Goal: Task Accomplishment & Management: Manage account settings

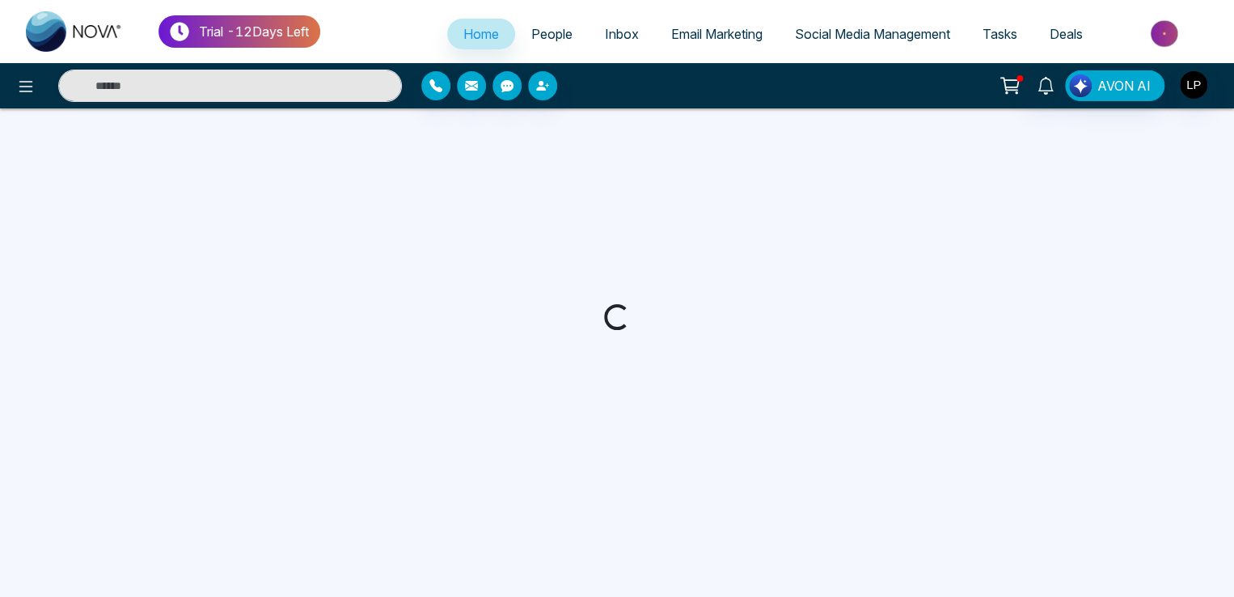
select select "*"
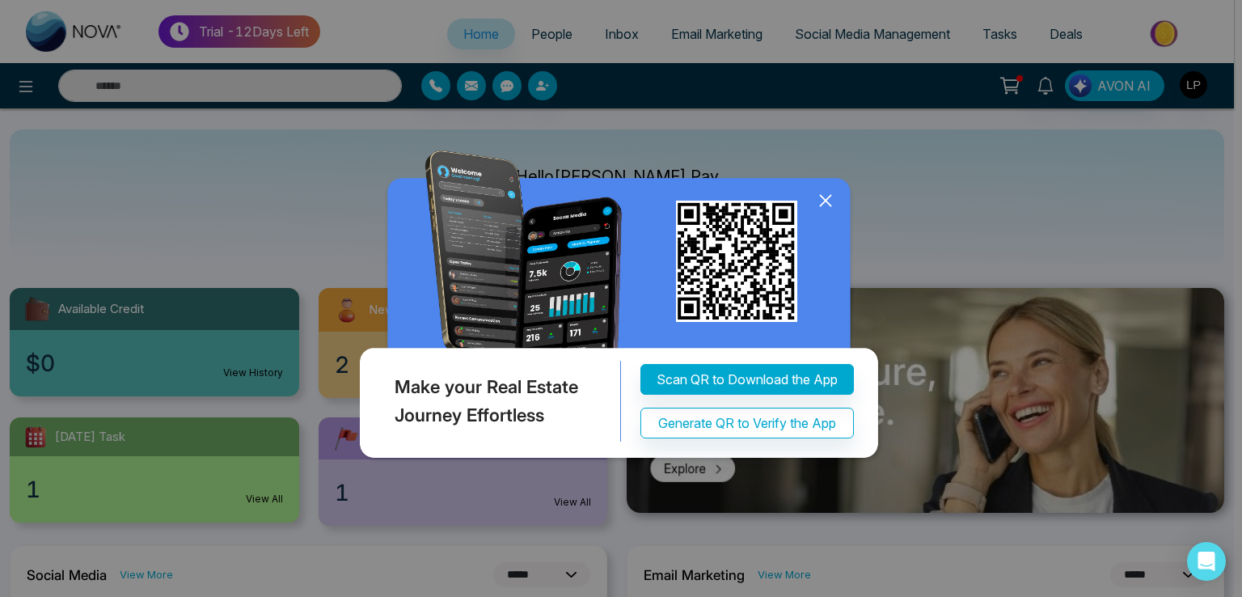
click at [339, 359] on div "Make your Real Estate Journey Effortless Scan QR to Download the App Generate Q…" at bounding box center [621, 298] width 1242 height 597
click at [831, 213] on icon at bounding box center [826, 200] width 24 height 24
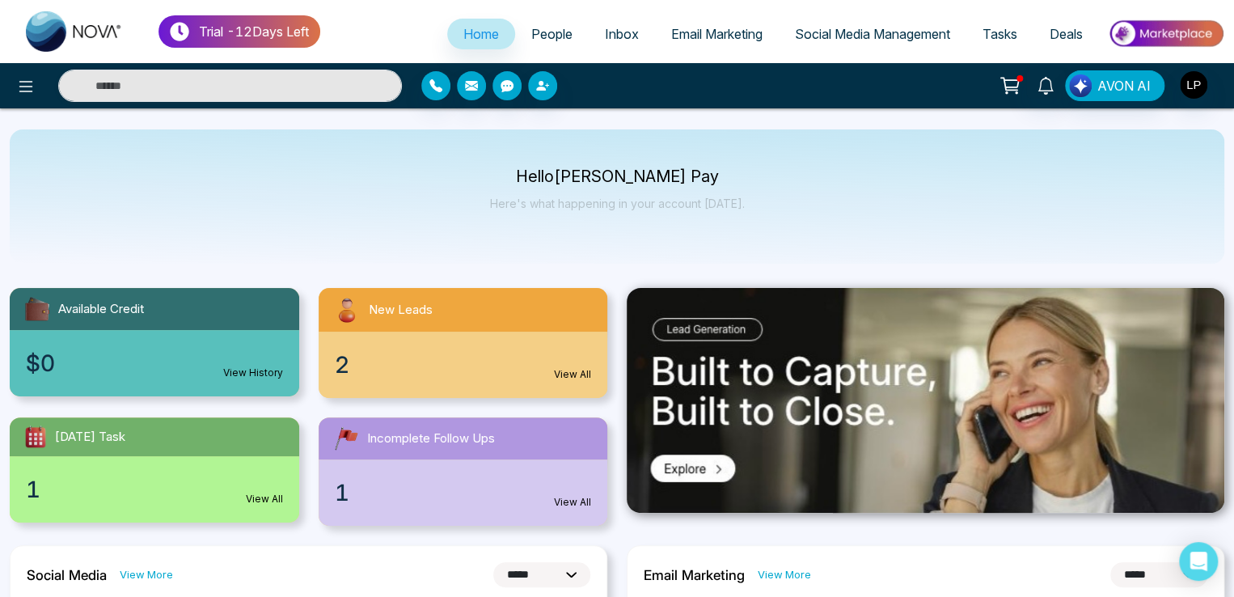
click at [335, 370] on span "2" at bounding box center [342, 365] width 15 height 34
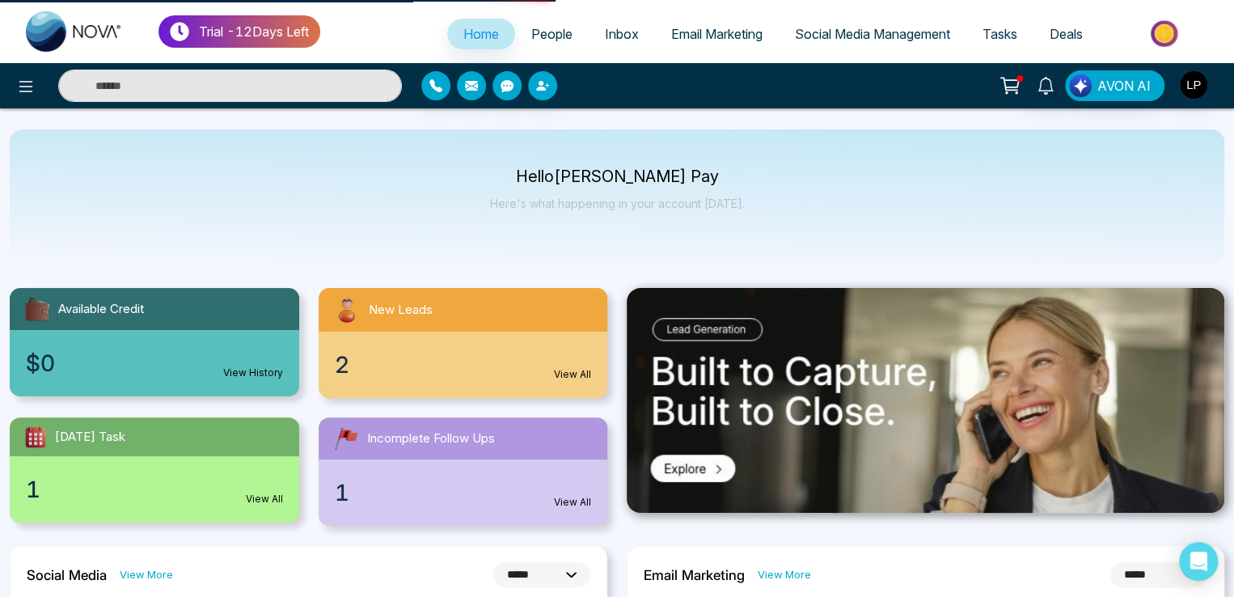
click at [336, 364] on span "2" at bounding box center [342, 365] width 15 height 34
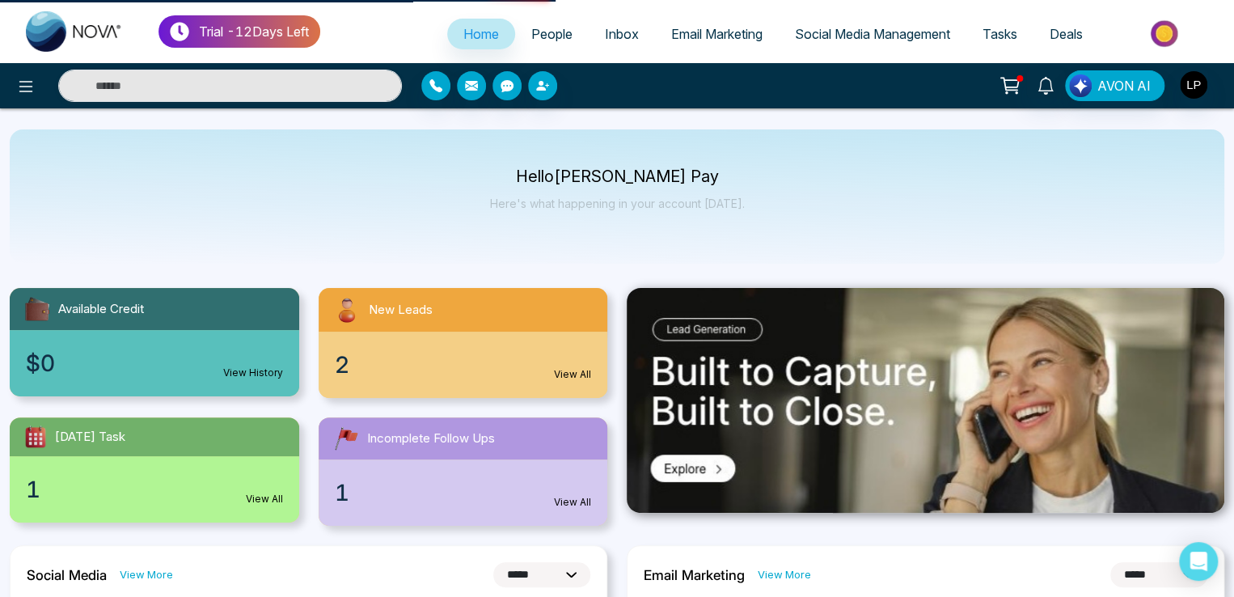
click at [336, 364] on span "2" at bounding box center [342, 365] width 15 height 34
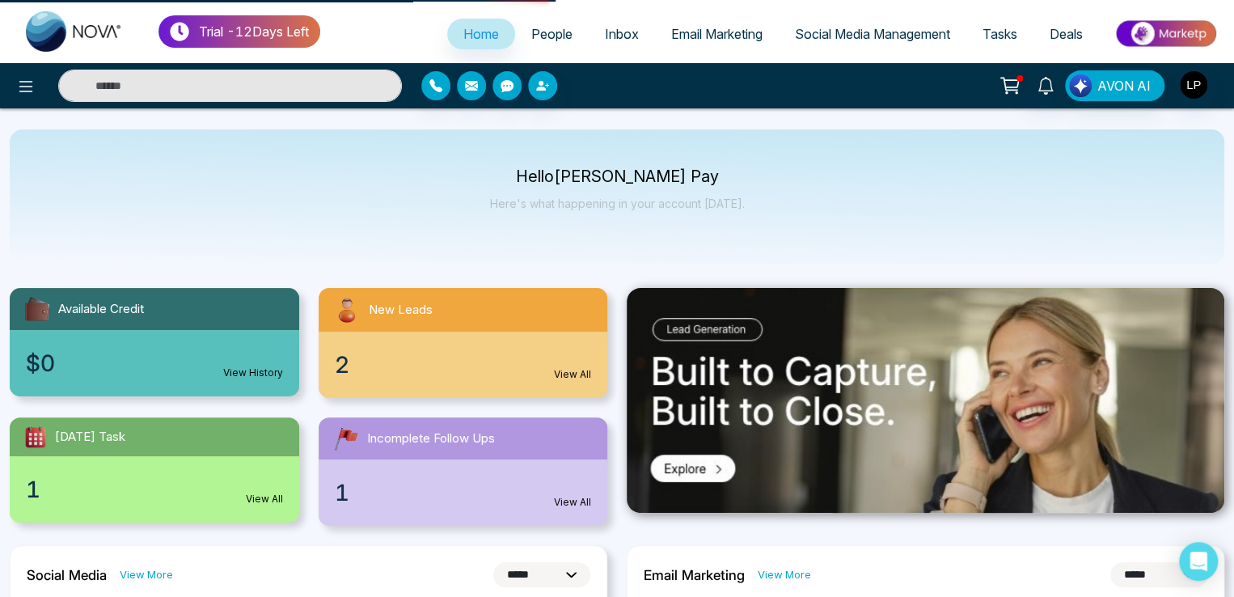
click at [336, 364] on span "2" at bounding box center [342, 365] width 15 height 34
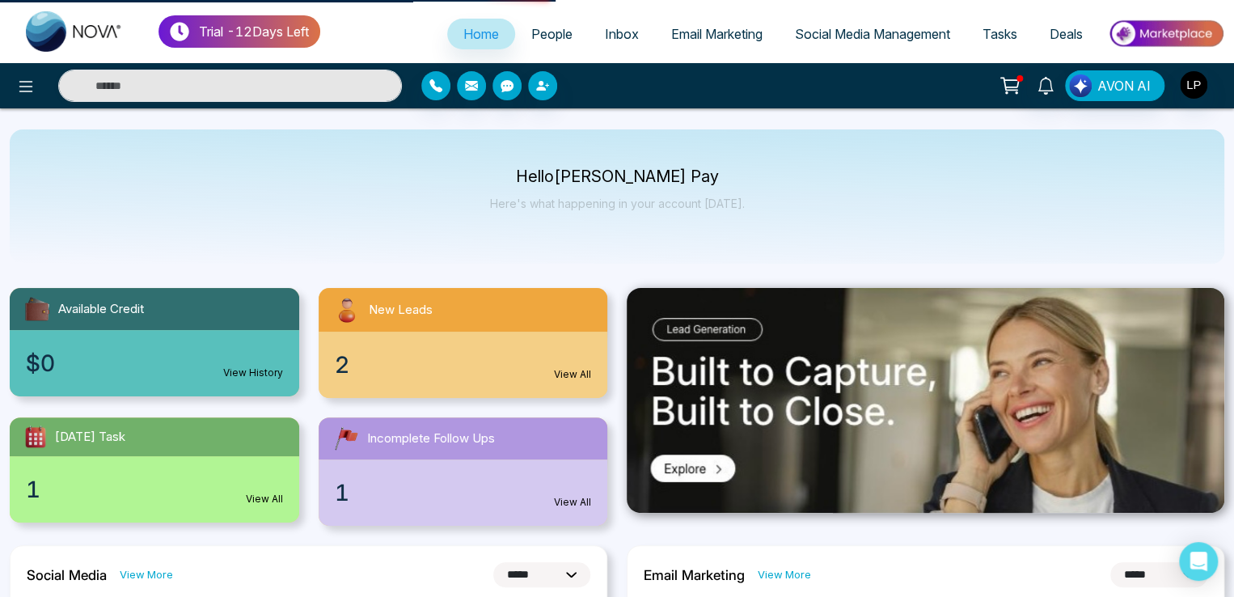
click at [336, 364] on span "2" at bounding box center [342, 365] width 15 height 34
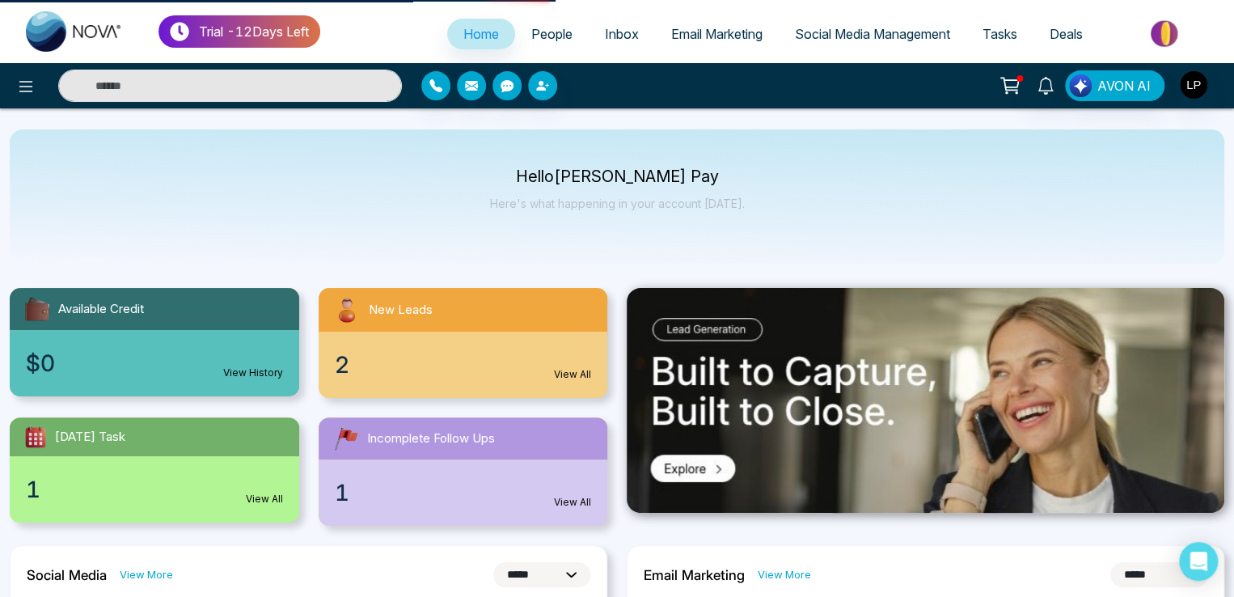
click at [336, 364] on span "2" at bounding box center [342, 365] width 15 height 34
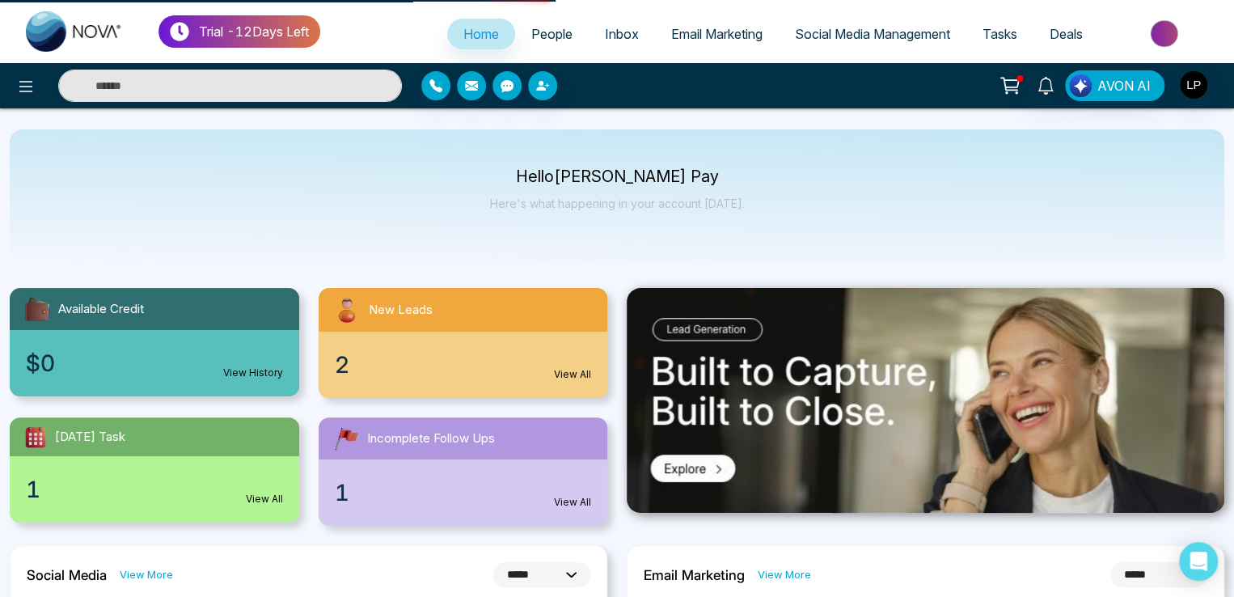
click at [336, 364] on span "2" at bounding box center [342, 365] width 15 height 34
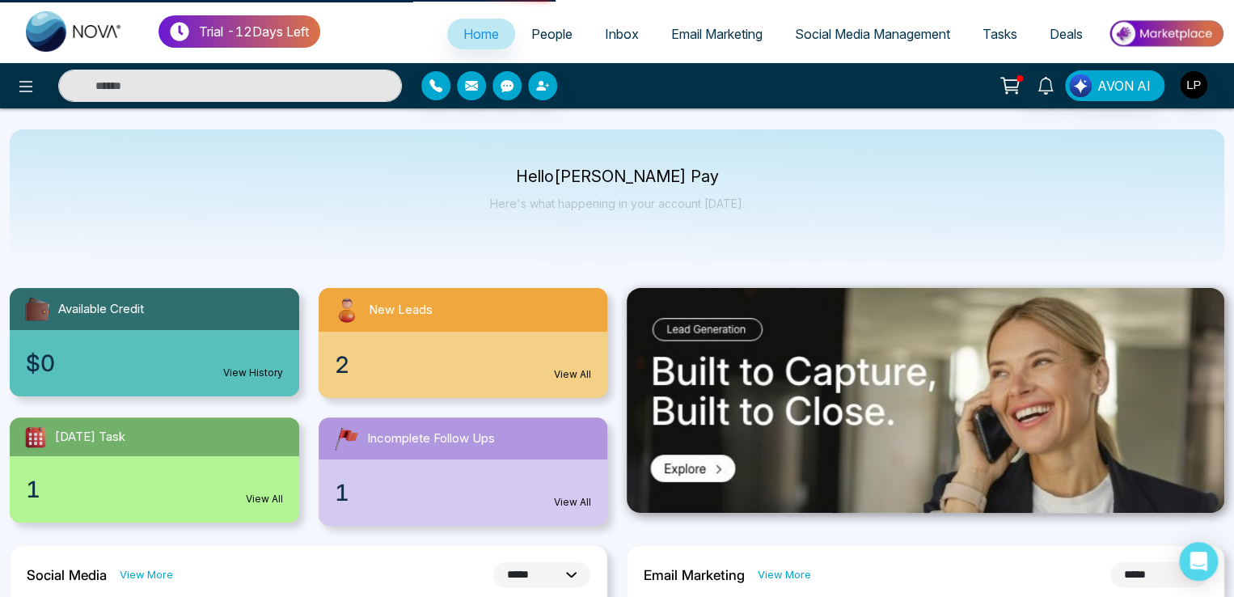
click at [336, 364] on span "2" at bounding box center [342, 365] width 15 height 34
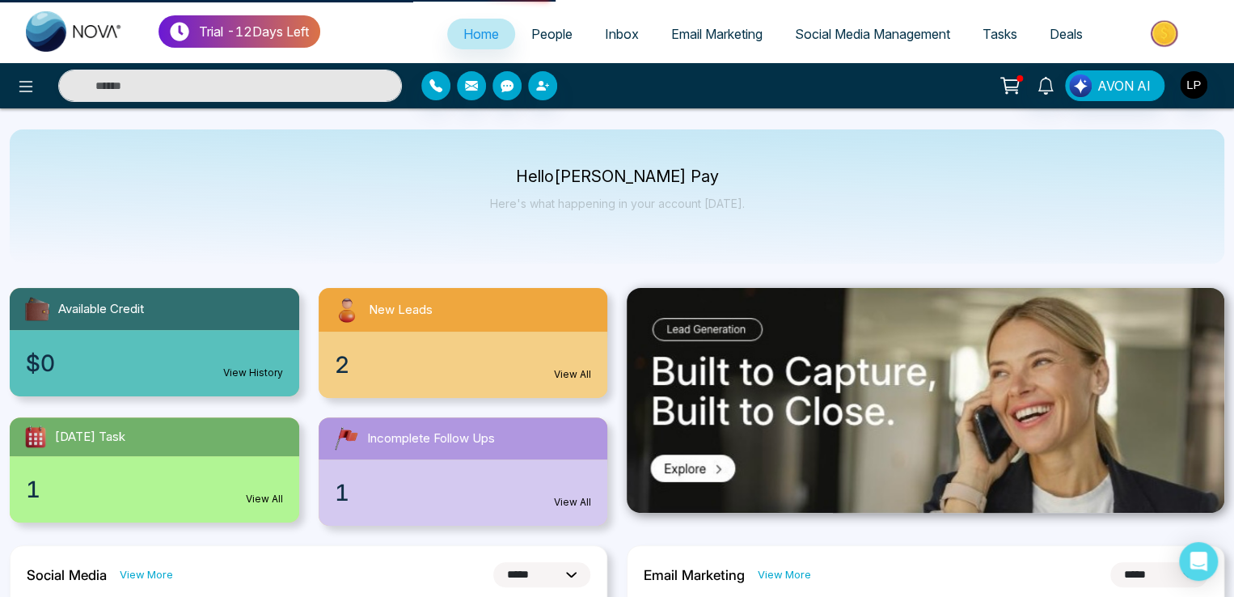
click at [336, 364] on span "2" at bounding box center [342, 365] width 15 height 34
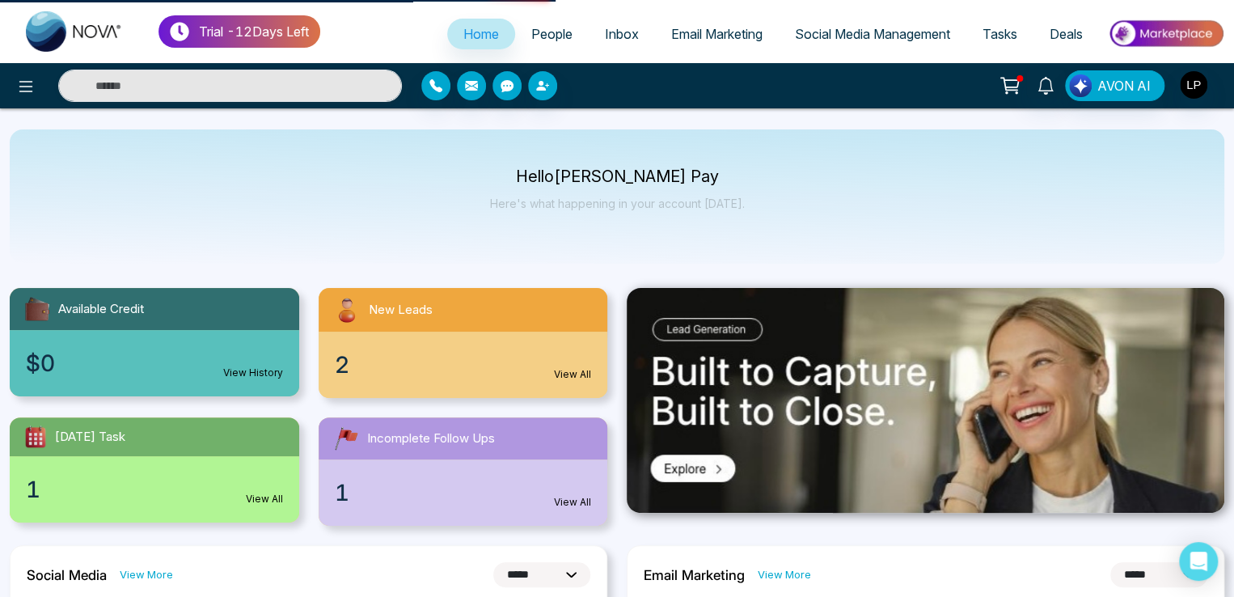
click at [336, 364] on span "2" at bounding box center [342, 365] width 15 height 34
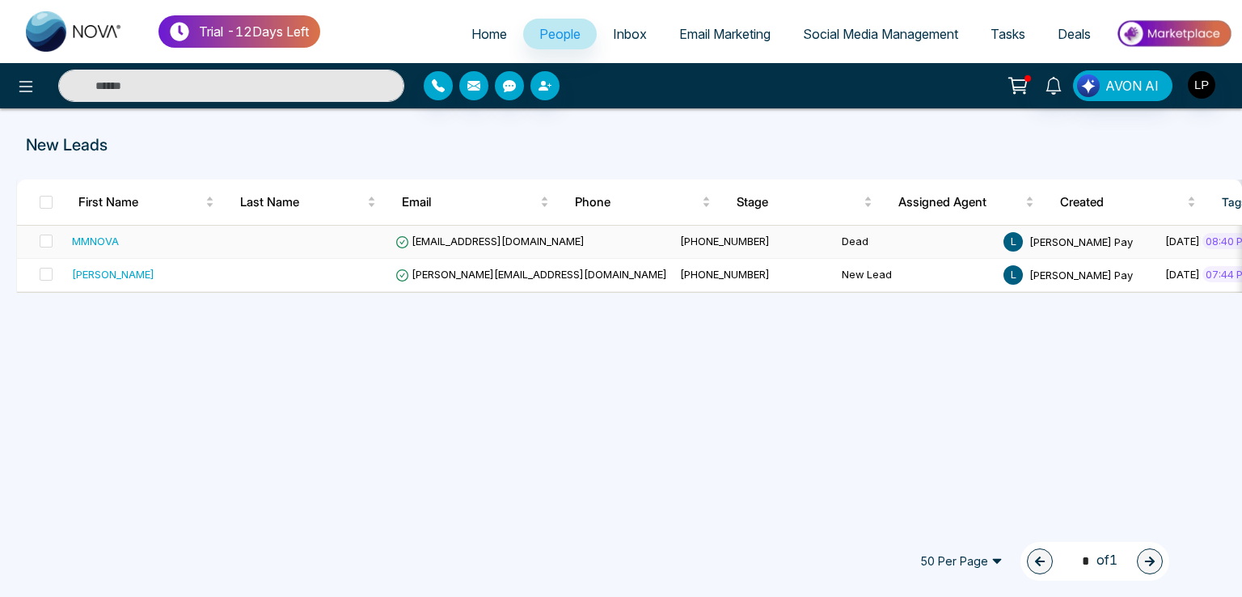
click at [457, 230] on td "lokeshjoshi6454@gmail.com" at bounding box center [531, 242] width 285 height 33
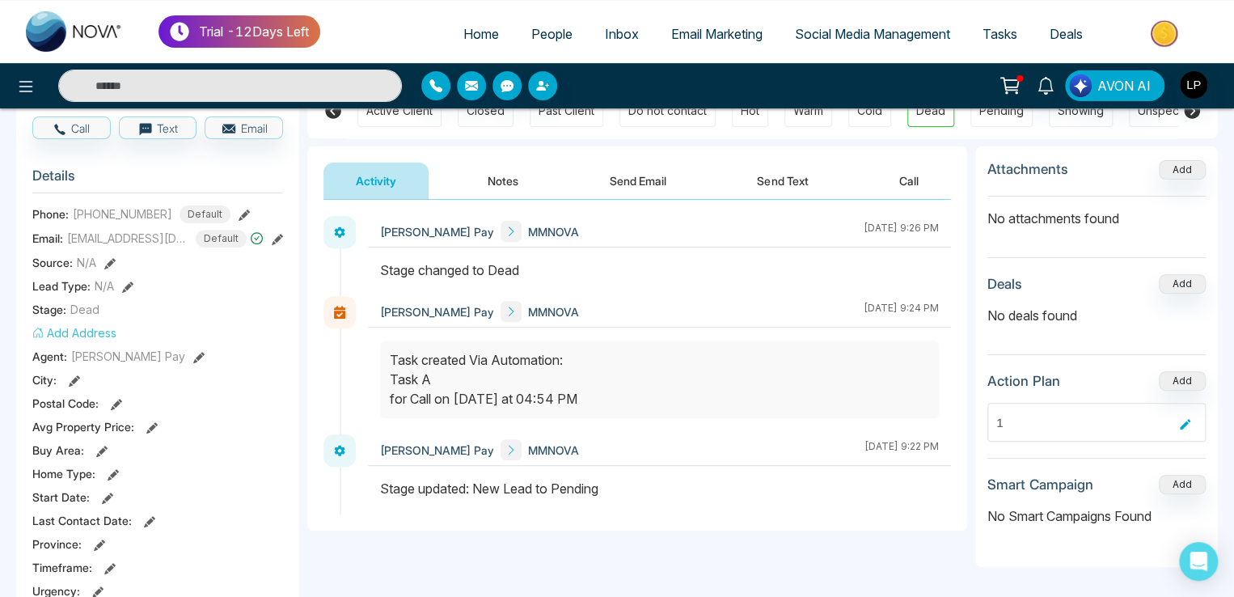
scroll to position [0, 360]
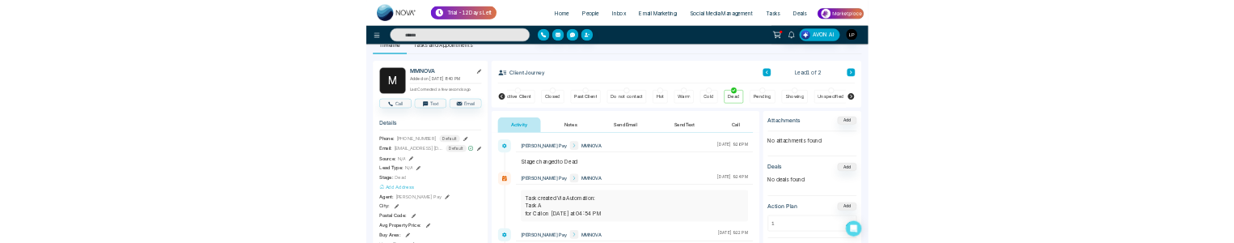
scroll to position [0, 0]
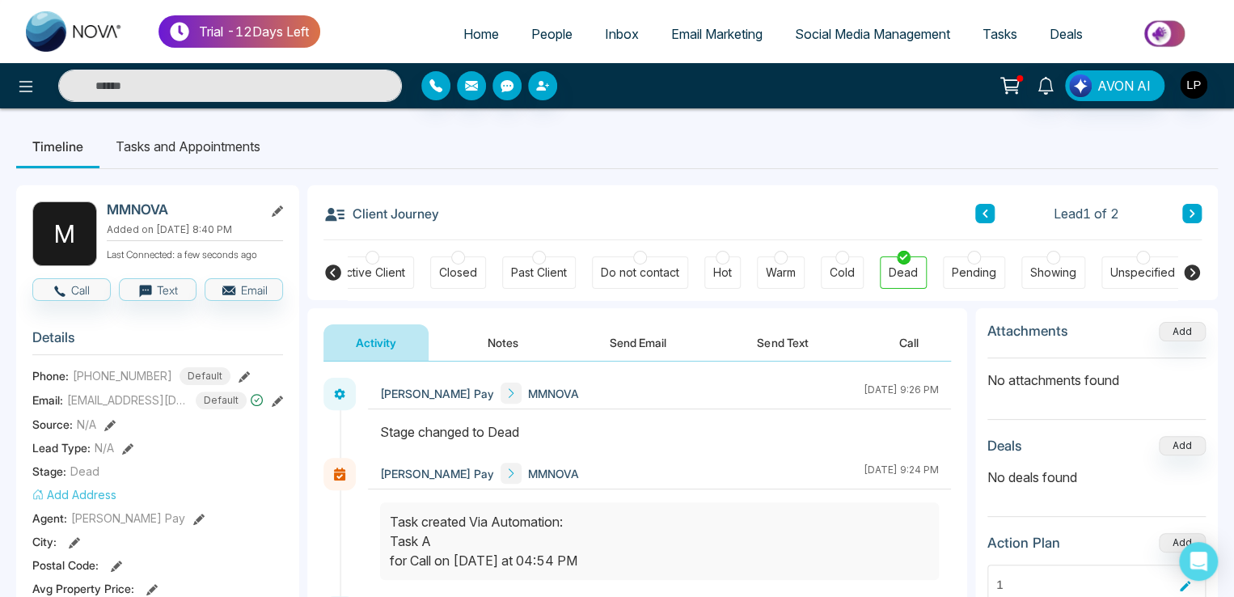
click at [543, 33] on span "People" at bounding box center [551, 34] width 41 height 16
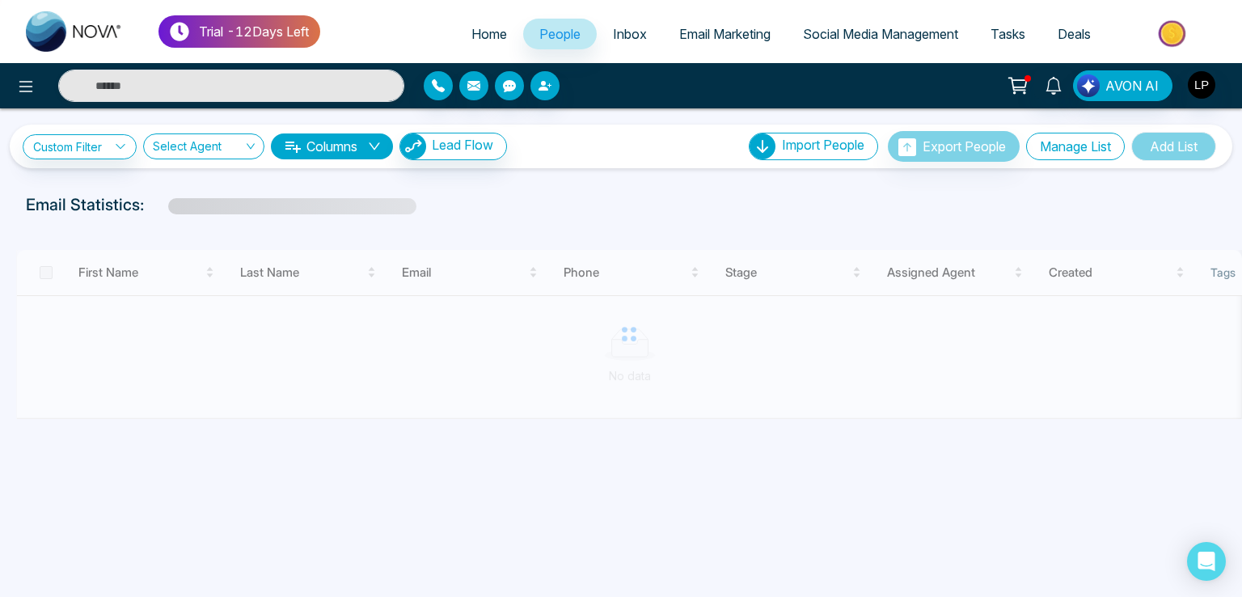
click at [1058, 145] on button "Manage List" at bounding box center [1075, 146] width 99 height 27
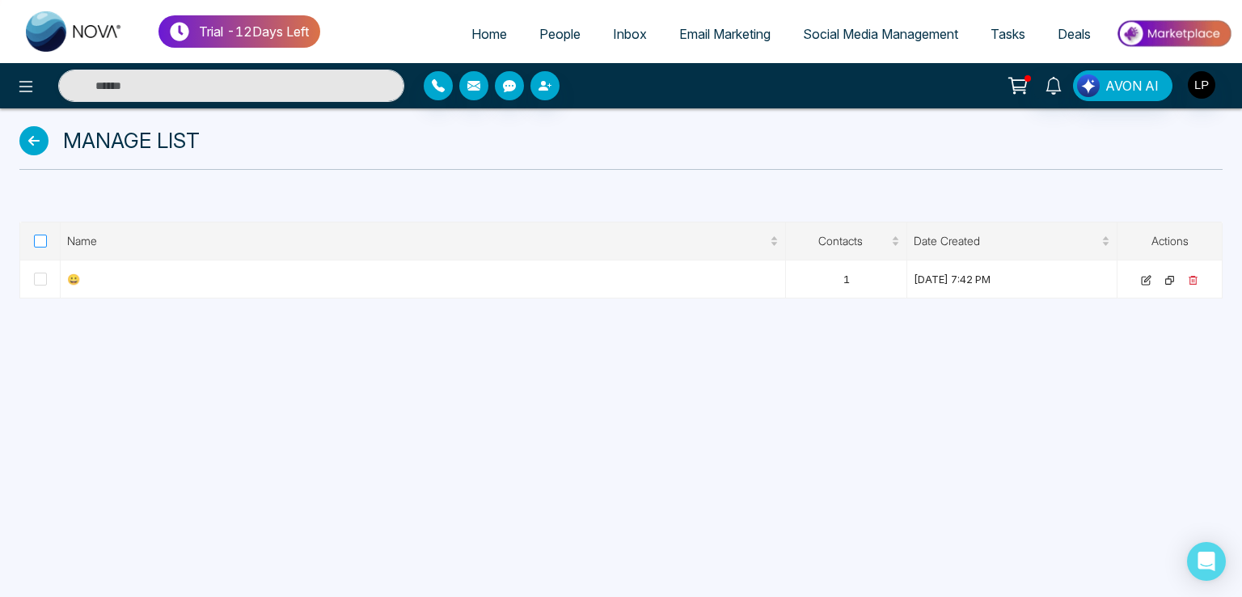
click at [36, 237] on span at bounding box center [40, 241] width 13 height 13
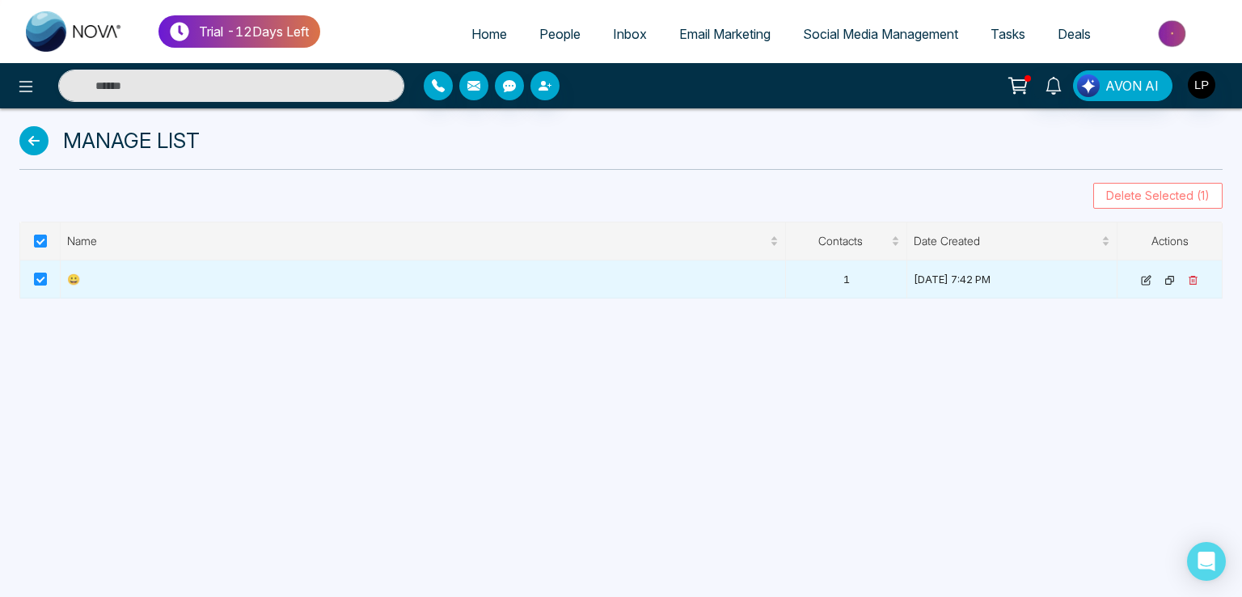
click at [1148, 191] on span "Delete Selected (1)" at bounding box center [1158, 196] width 104 height 18
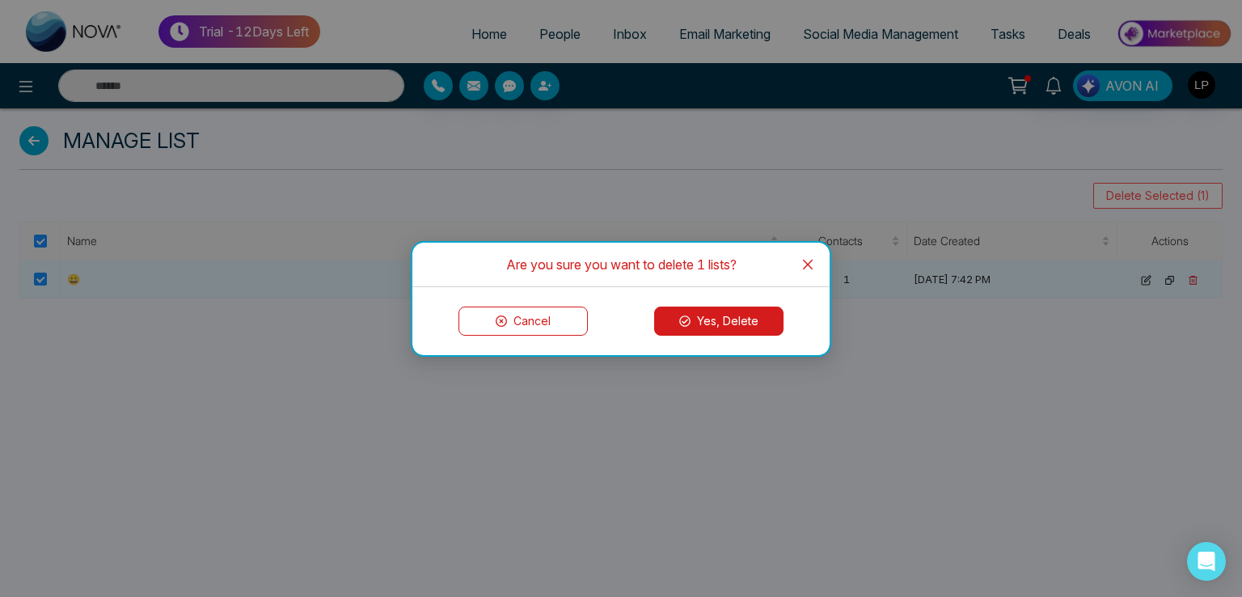
click at [690, 312] on button "Yes, Delete" at bounding box center [718, 321] width 129 height 29
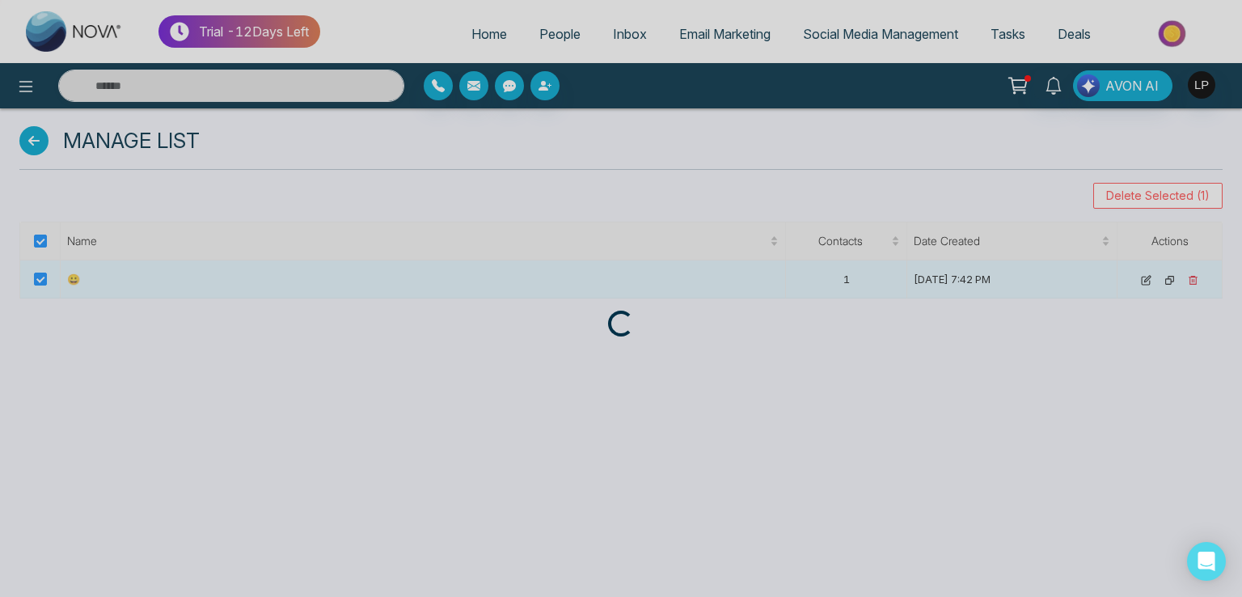
click at [482, 349] on div "Loading..." at bounding box center [621, 298] width 1242 height 597
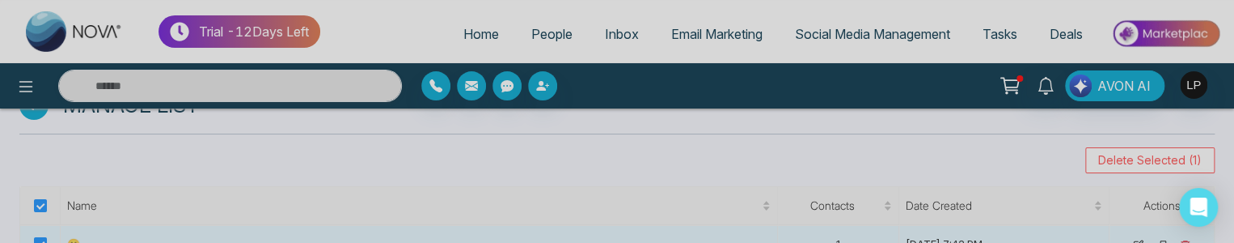
scroll to position [55, 0]
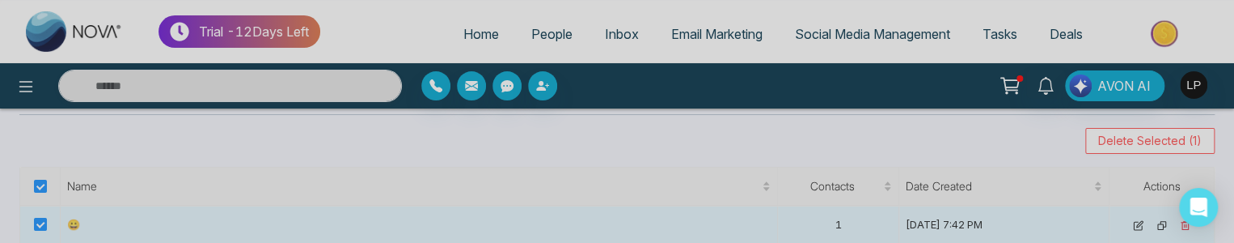
click at [1139, 143] on div "Loading..." at bounding box center [617, 154] width 1234 height 309
click at [1139, 142] on div "Loading..." at bounding box center [617, 154] width 1234 height 309
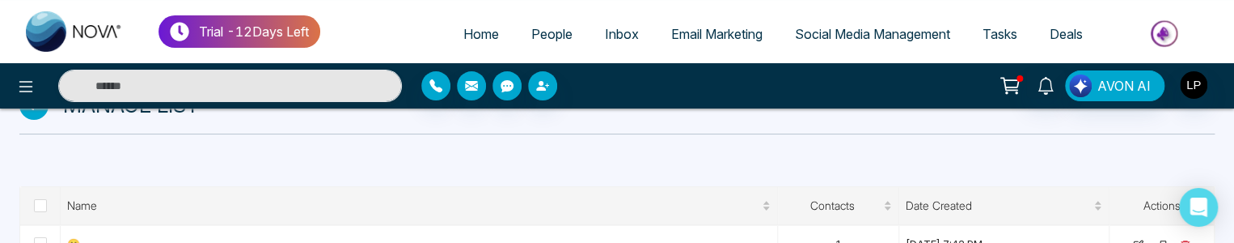
scroll to position [55, 0]
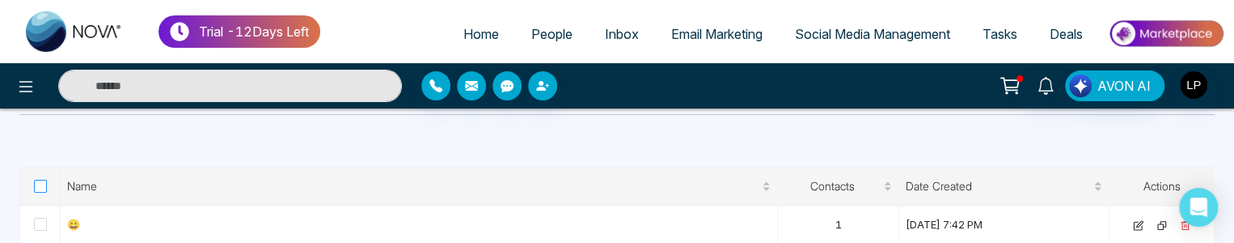
click at [44, 183] on span at bounding box center [40, 186] width 13 height 13
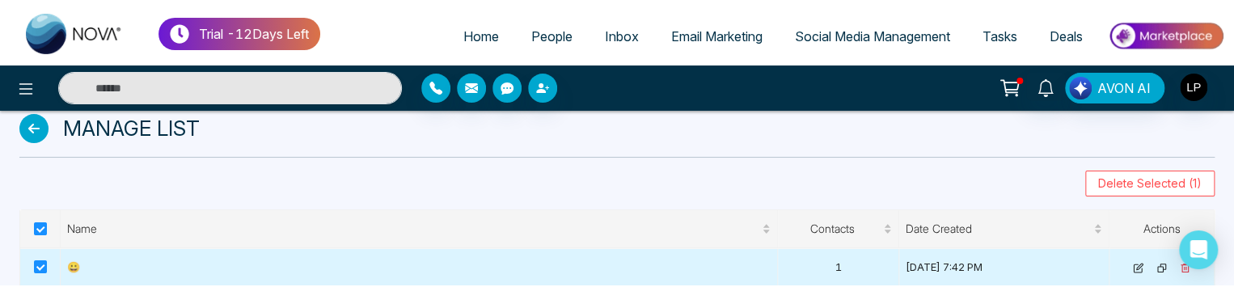
scroll to position [6, 0]
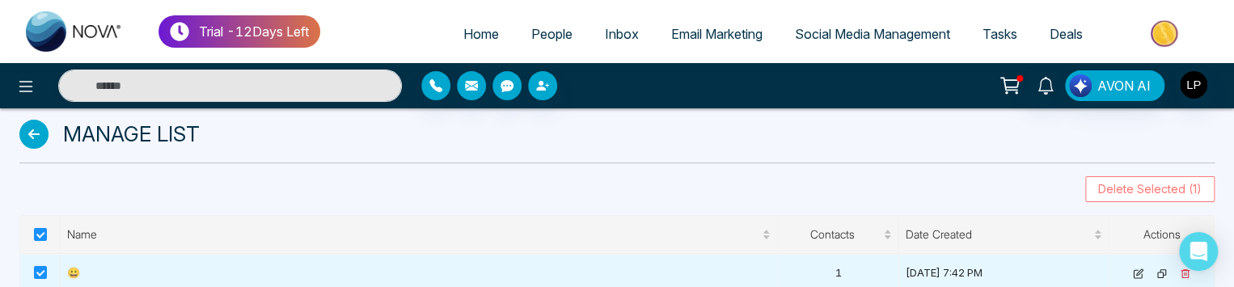
click at [1122, 184] on span "Delete Selected (1)" at bounding box center [1150, 189] width 104 height 18
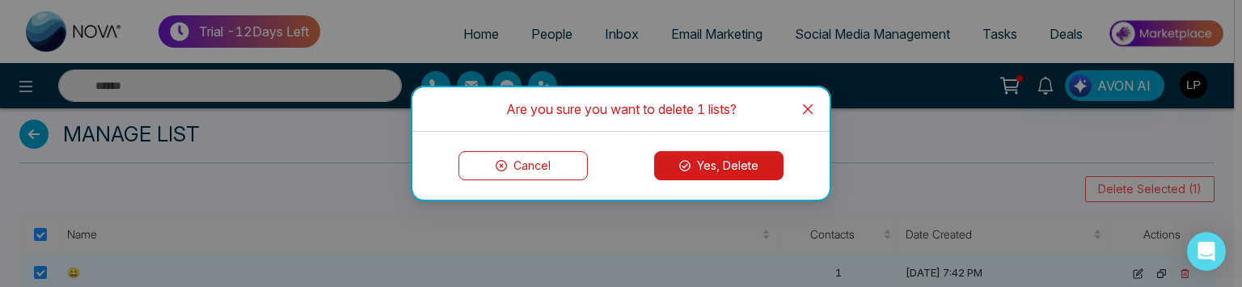
click at [708, 160] on button "Yes, Delete" at bounding box center [718, 165] width 129 height 29
